Goal: Task Accomplishment & Management: Complete application form

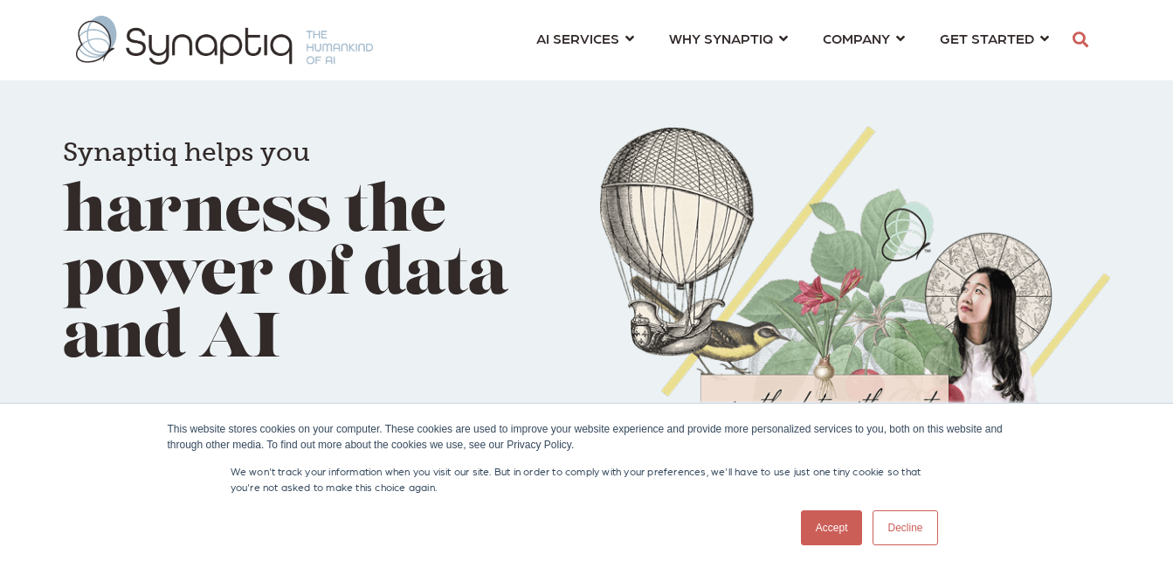
click at [827, 530] on link "Accept" at bounding box center [832, 527] width 62 height 35
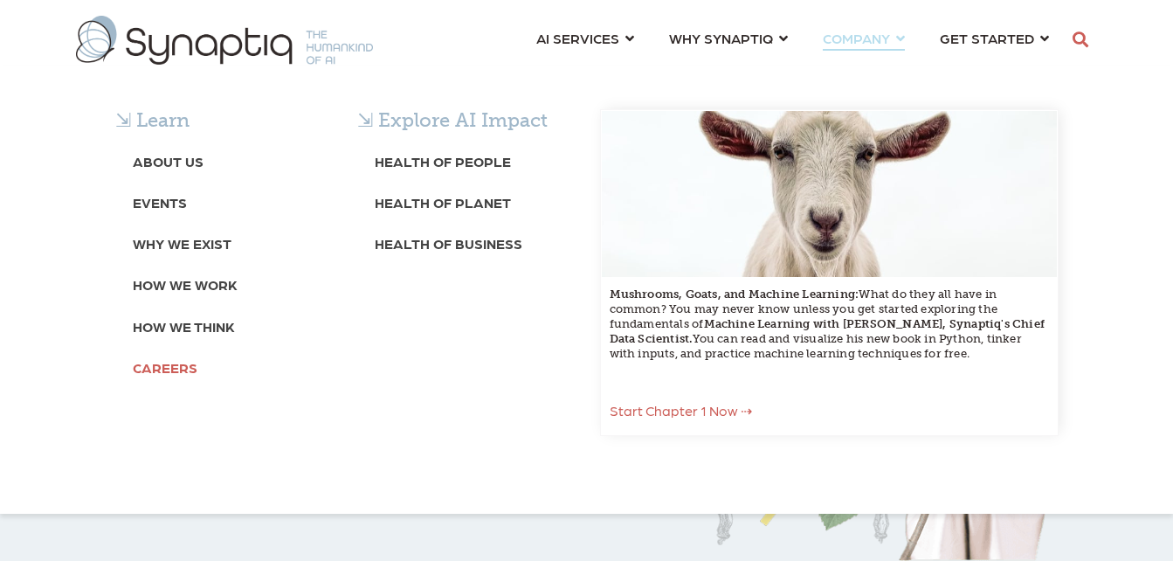
click at [167, 371] on b "Careers" at bounding box center [165, 367] width 65 height 17
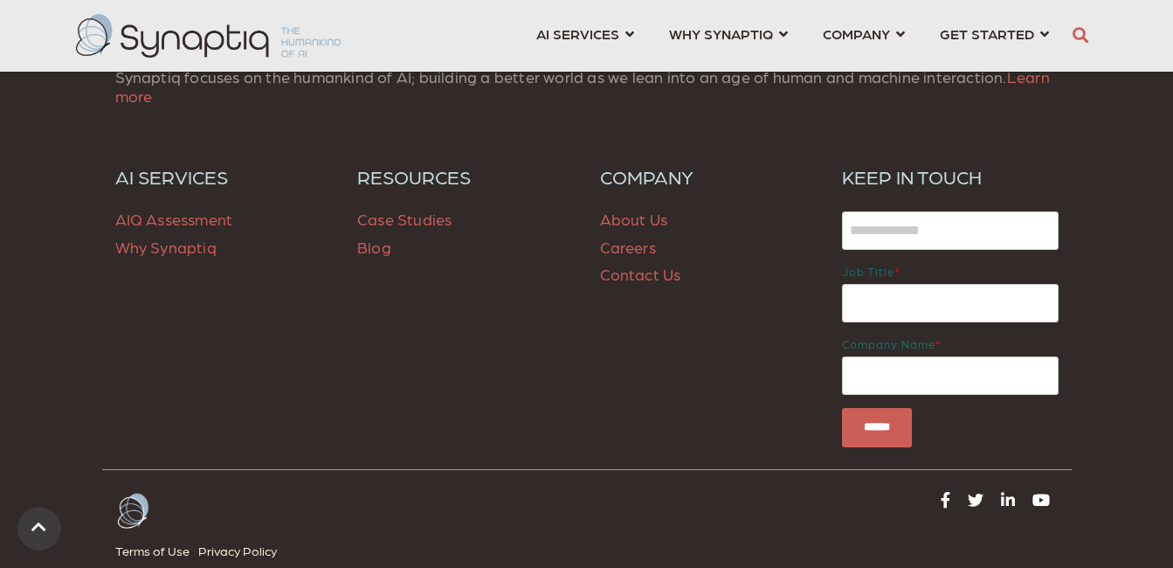
scroll to position [1398, 0]
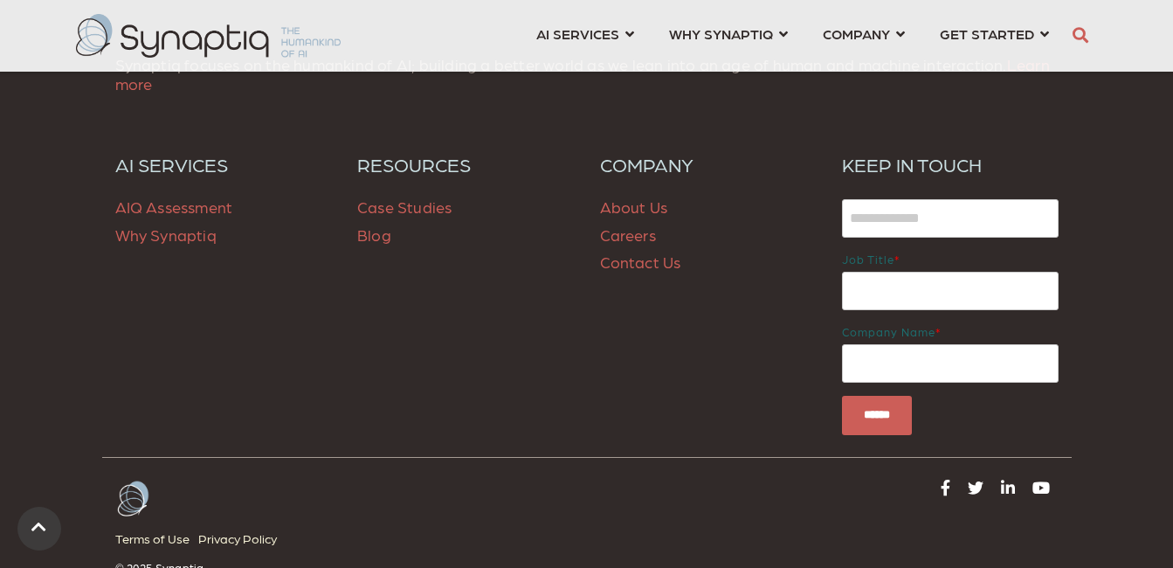
click at [615, 238] on link "Careers" at bounding box center [628, 234] width 56 height 18
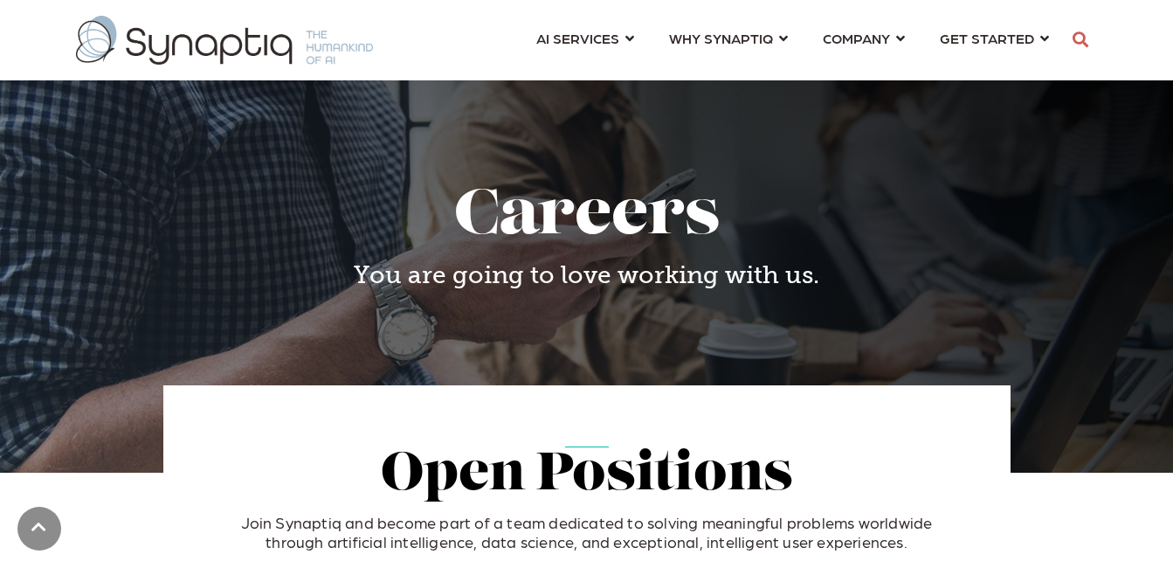
scroll to position [349, 0]
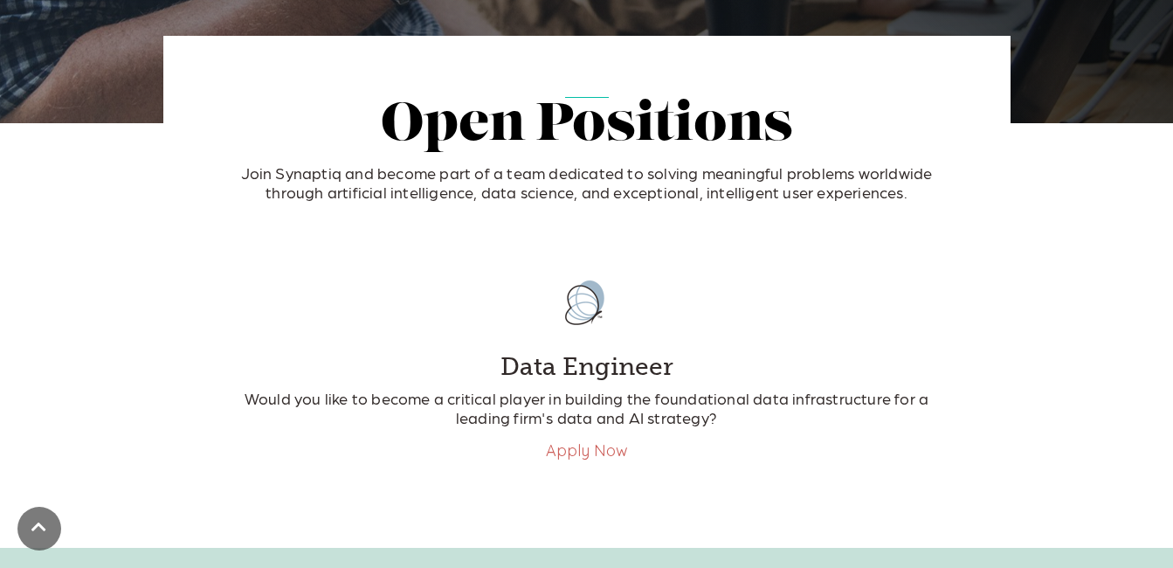
click at [585, 443] on link "Apply Now" at bounding box center [587, 450] width 82 height 20
